Goal: Check status: Check status

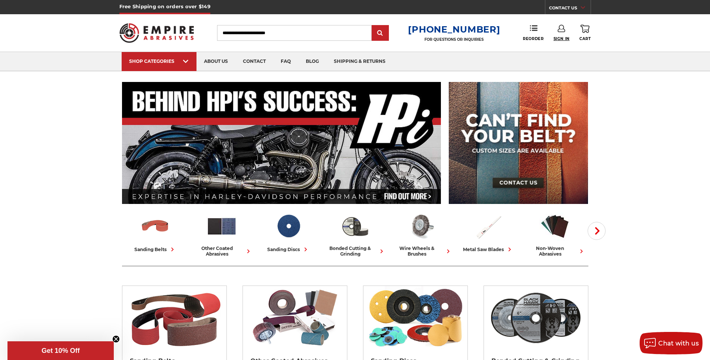
type input "**********"
click at [563, 39] on span "Sign In" at bounding box center [562, 38] width 16 height 5
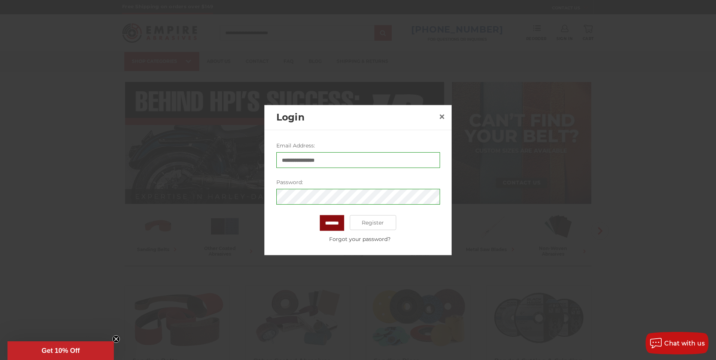
click at [326, 220] on input "*******" at bounding box center [332, 223] width 24 height 16
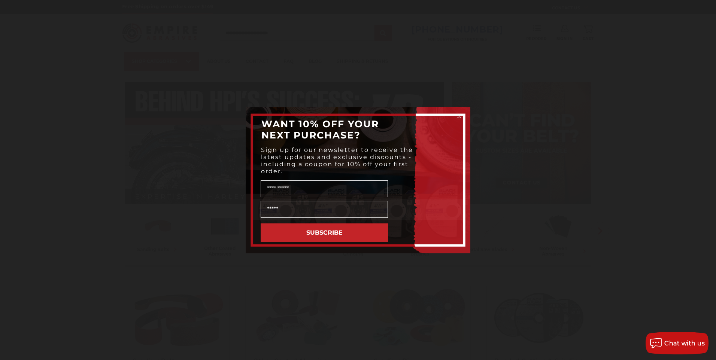
click at [458, 116] on circle "Close dialog" at bounding box center [459, 116] width 7 height 7
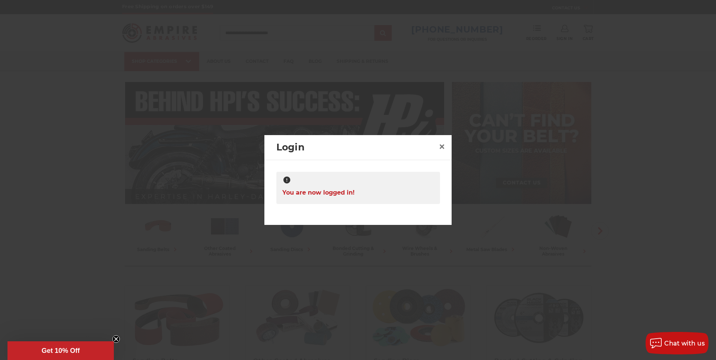
click at [540, 76] on div at bounding box center [358, 180] width 716 height 360
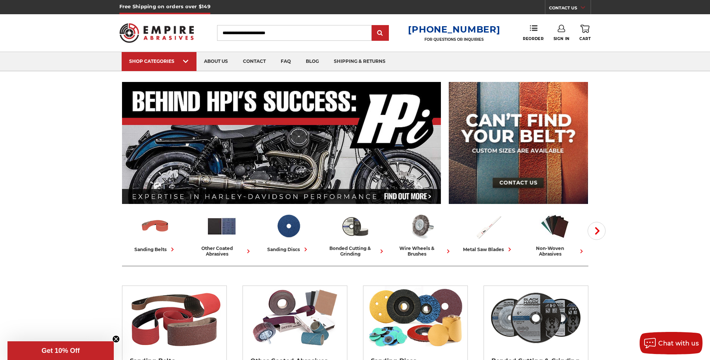
click at [117, 338] on icon "Close teaser" at bounding box center [116, 339] width 3 height 3
click at [558, 37] on span "Sign In" at bounding box center [562, 38] width 16 height 5
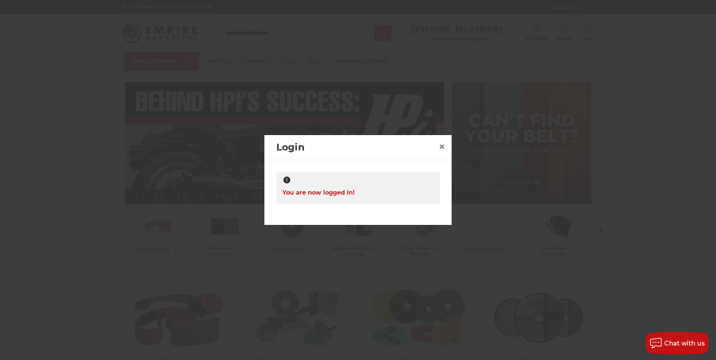
click at [403, 175] on div "You are now logged in!" at bounding box center [358, 188] width 164 height 32
click at [382, 99] on div at bounding box center [358, 180] width 716 height 360
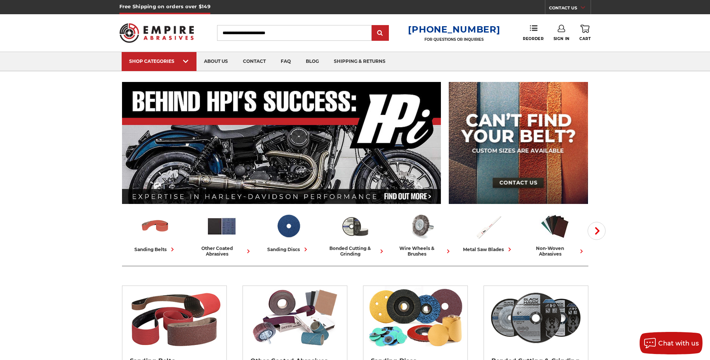
click at [586, 34] on link "0 Cart" at bounding box center [585, 33] width 11 height 16
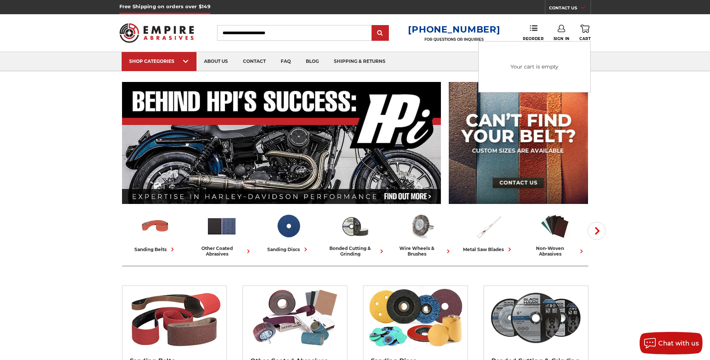
drag, startPoint x: 509, startPoint y: 43, endPoint x: 501, endPoint y: 33, distance: 12.2
click at [508, 41] on div "Your cart is empty" at bounding box center [535, 66] width 112 height 51
click at [500, 31] on div "Toggle menu Menu Search 1-800-816-3824 FOR QUESTIONS OR INQUIRIES Phone Reorder…" at bounding box center [355, 32] width 472 height 37
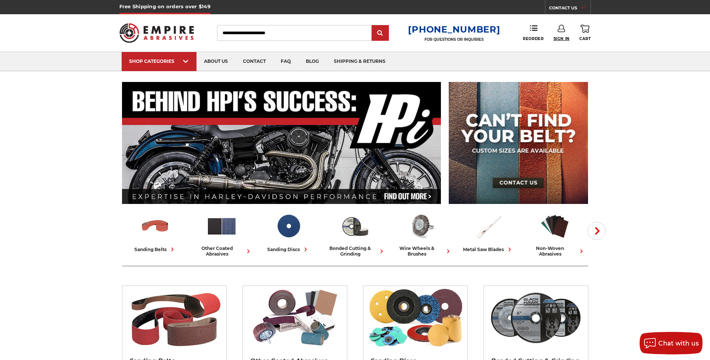
click at [554, 39] on span "Sign In" at bounding box center [562, 38] width 16 height 5
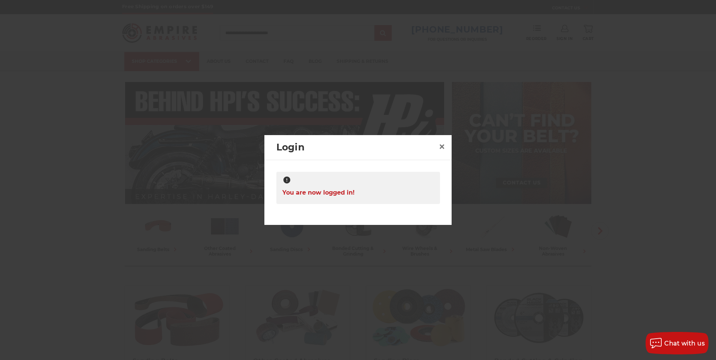
drag, startPoint x: 423, startPoint y: 168, endPoint x: 321, endPoint y: 207, distance: 108.9
click at [419, 170] on div "**********" at bounding box center [357, 190] width 187 height 60
click at [316, 196] on span "You are now logged in!" at bounding box center [318, 192] width 72 height 15
click at [314, 192] on span "You are now logged in!" at bounding box center [318, 192] width 72 height 15
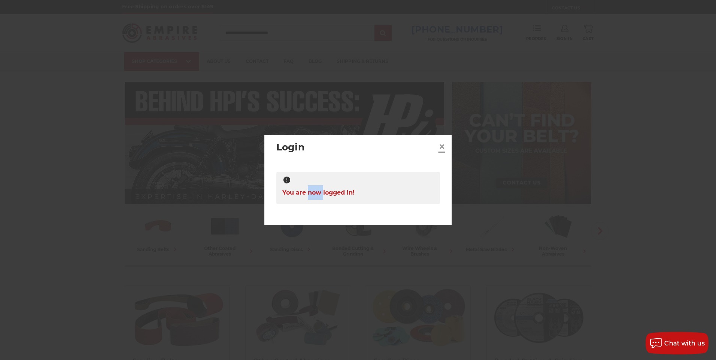
drag, startPoint x: 314, startPoint y: 192, endPoint x: 441, endPoint y: 150, distance: 134.5
click at [441, 150] on span "×" at bounding box center [441, 146] width 7 height 15
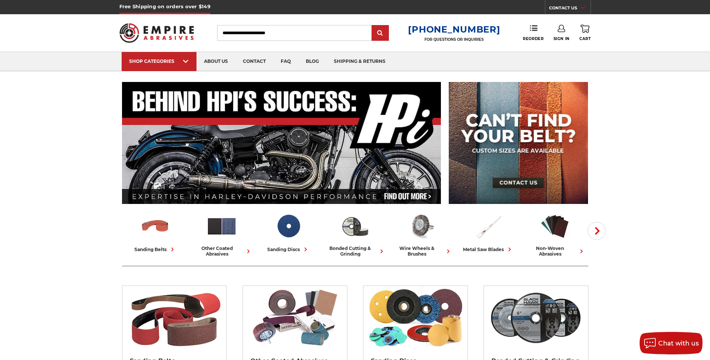
click at [561, 27] on icon at bounding box center [561, 28] width 7 height 7
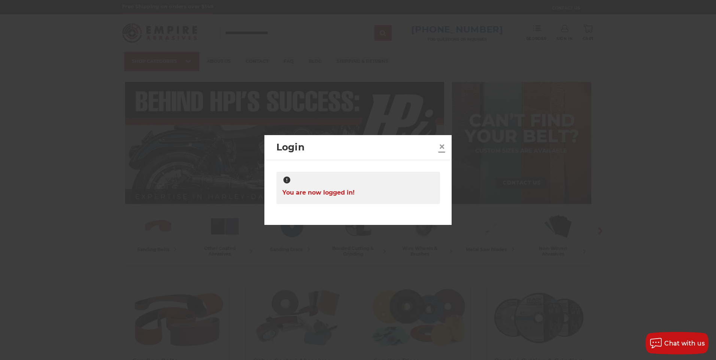
click at [441, 148] on span "×" at bounding box center [441, 146] width 7 height 15
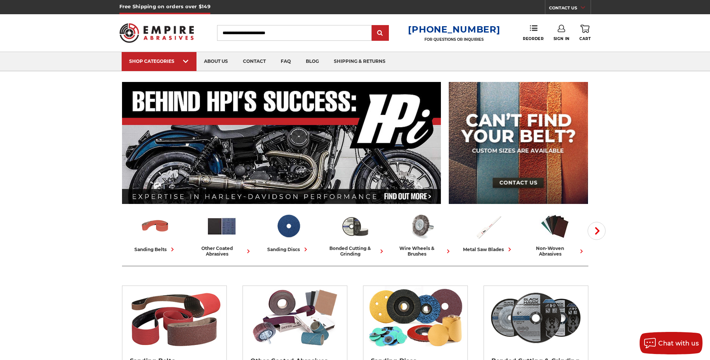
drag, startPoint x: 33, startPoint y: 199, endPoint x: 336, endPoint y: 43, distance: 341.0
click at [336, 43] on div "Toggle menu Menu Search 1-800-816-3824 FOR QUESTIONS OR INQUIRIES Phone Reorder…" at bounding box center [355, 32] width 472 height 37
click at [463, 42] on div "Toggle menu Menu Search 1-800-816-3824 FOR QUESTIONS OR INQUIRIES Phone Reorder…" at bounding box center [355, 32] width 472 height 37
click at [458, 38] on p "FOR QUESTIONS OR INQUIRIES" at bounding box center [454, 39] width 92 height 5
click at [354, 57] on link "shipping & returns" at bounding box center [360, 61] width 67 height 19
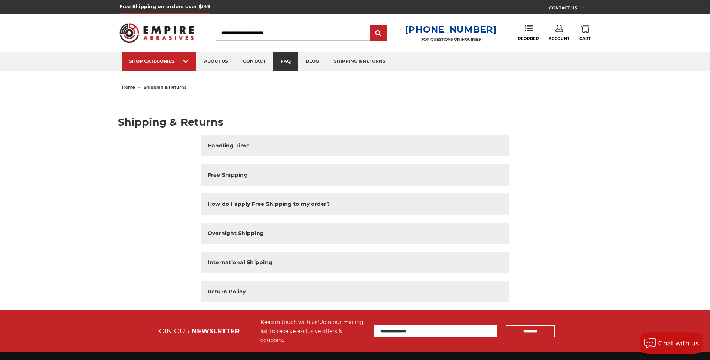
click at [290, 63] on link "faq" at bounding box center [285, 61] width 25 height 19
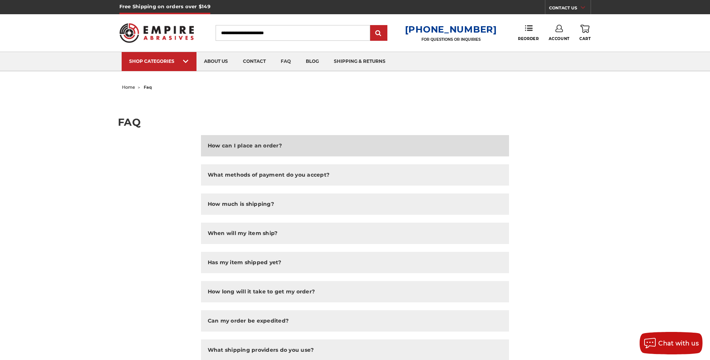
click at [222, 148] on h2 "How can I place an order?" at bounding box center [245, 146] width 74 height 8
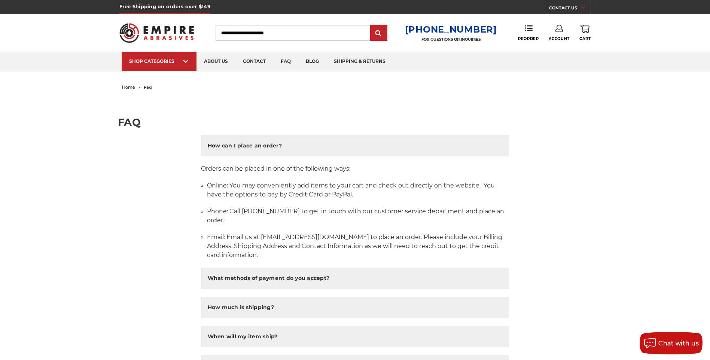
click at [562, 33] on link "Account" at bounding box center [559, 33] width 21 height 16
click at [558, 34] on link "Account" at bounding box center [559, 33] width 21 height 16
click at [558, 32] on link "Account" at bounding box center [559, 33] width 21 height 16
click at [556, 47] on link "Account" at bounding box center [559, 49] width 54 height 14
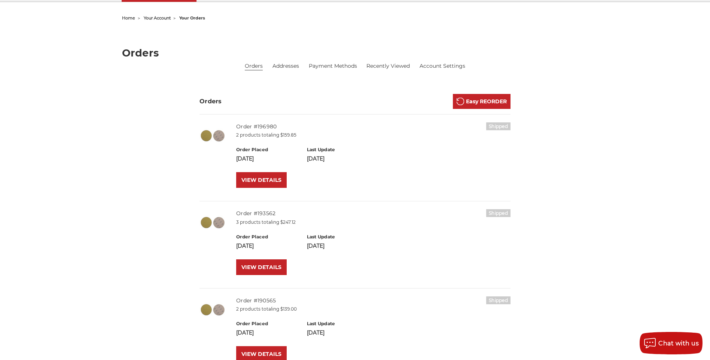
scroll to position [75, 0]
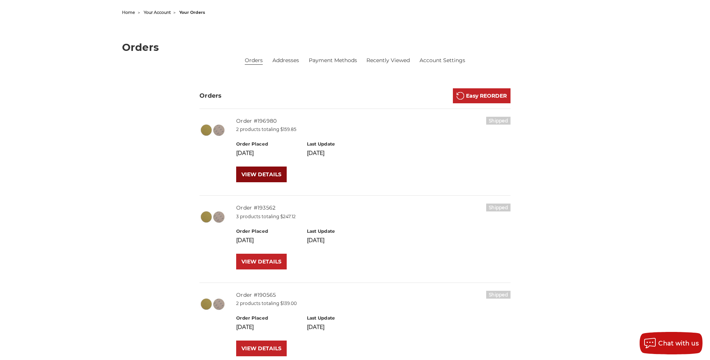
click at [260, 170] on link "VIEW DETAILS" at bounding box center [261, 175] width 51 height 16
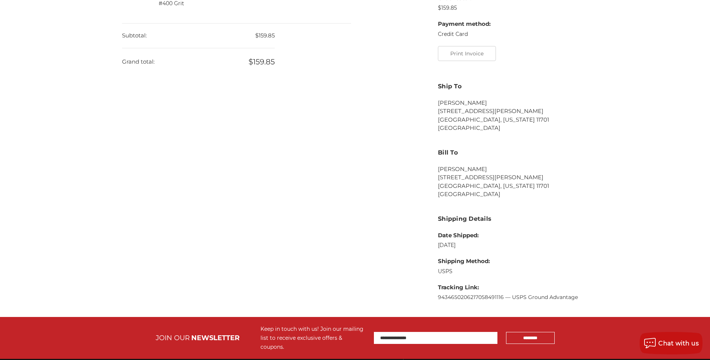
scroll to position [337, 0]
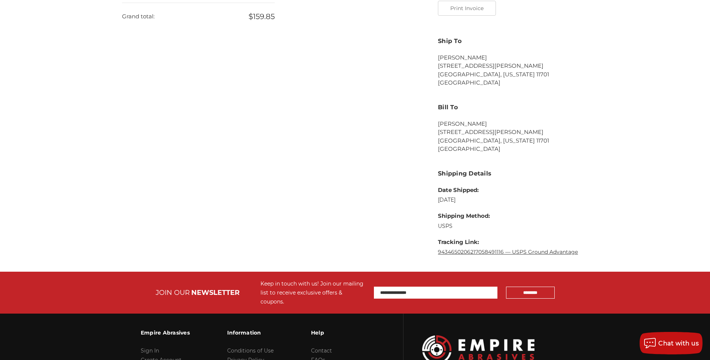
click at [461, 252] on link "9434650206217058491116 — USPS Ground Advantage" at bounding box center [508, 252] width 140 height 7
